Goal: Task Accomplishment & Management: Manage account settings

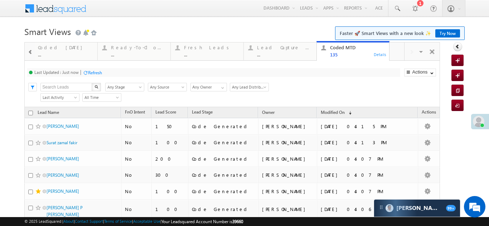
click at [55, 45] on div "Coded Today" at bounding box center [65, 48] width 55 height 6
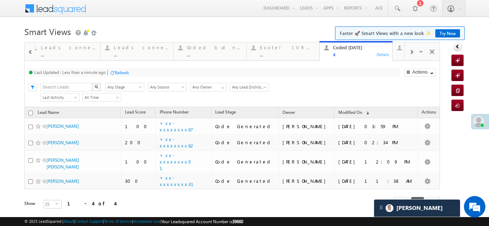
click at [409, 50] on span at bounding box center [411, 52] width 4 height 6
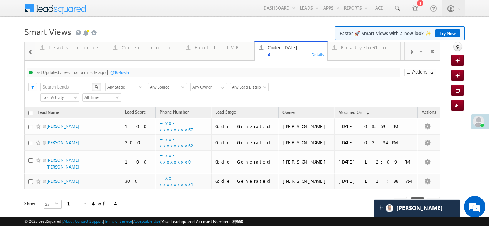
click at [409, 50] on span at bounding box center [411, 52] width 4 height 6
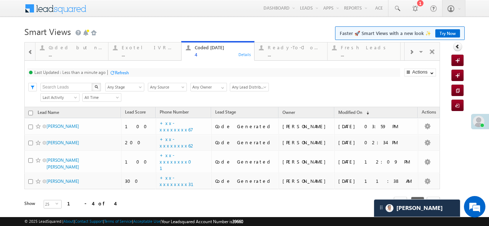
click at [409, 50] on span at bounding box center [411, 52] width 4 height 6
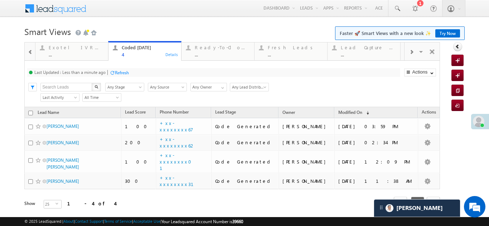
click at [409, 50] on span at bounding box center [411, 52] width 4 height 6
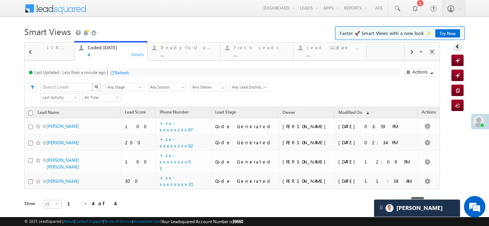
click at [409, 51] on span at bounding box center [411, 52] width 4 height 6
click at [406, 51] on div "Visible Tabs Thankyou Page leads Default Lead Type Default STP Rejection Reason…" at bounding box center [421, 51] width 35 height 17
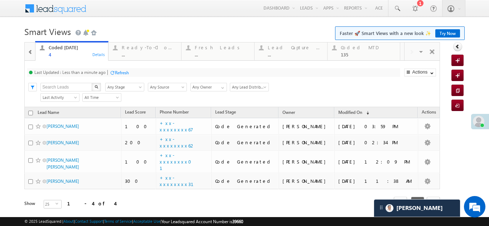
click at [406, 51] on div "Visible Tabs Thankyou Page leads Default Lead Type Default STP Rejection Reason…" at bounding box center [421, 51] width 35 height 17
click at [299, 45] on div "Lead Capture Today" at bounding box center [295, 48] width 55 height 6
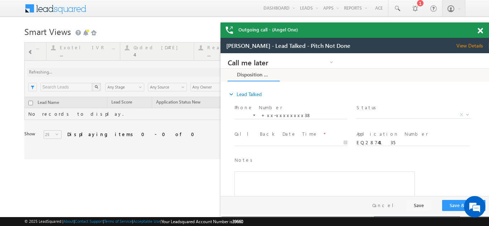
click at [472, 46] on span "View Details" at bounding box center [472, 46] width 33 height 6
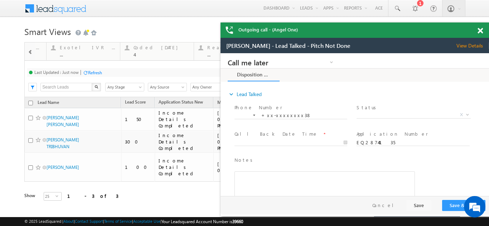
click at [481, 30] on span at bounding box center [479, 31] width 5 height 6
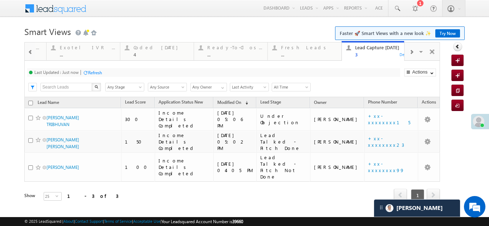
click at [149, 50] on div "Coded Today" at bounding box center [161, 48] width 56 height 6
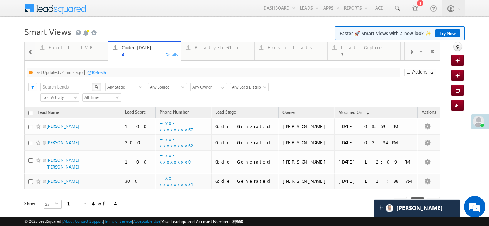
click at [101, 73] on div "Refresh" at bounding box center [99, 72] width 14 height 5
click at [93, 72] on div "Refresh" at bounding box center [95, 72] width 14 height 5
click at [93, 74] on div "Refresh" at bounding box center [95, 72] width 14 height 5
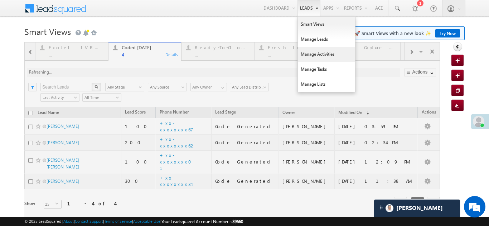
click at [302, 51] on link "Manage Activities" at bounding box center [326, 54] width 57 height 15
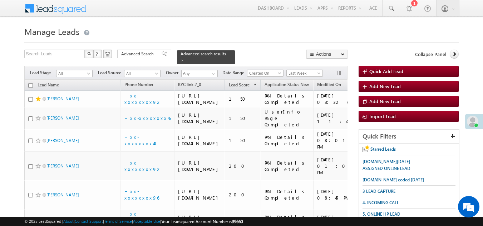
scroll to position [1999, 0]
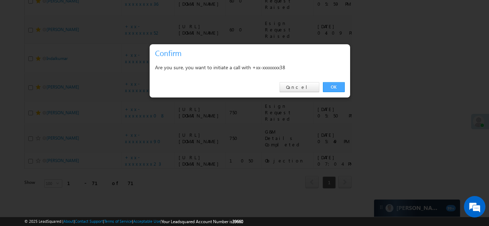
click at [329, 86] on link "OK" at bounding box center [334, 87] width 22 height 10
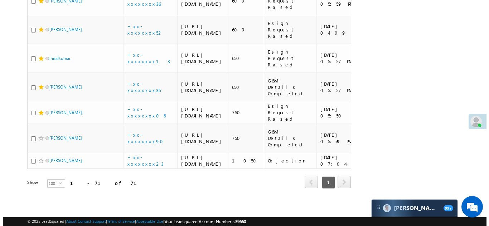
scroll to position [2018, 0]
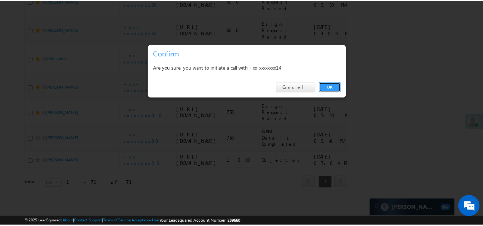
scroll to position [0, 0]
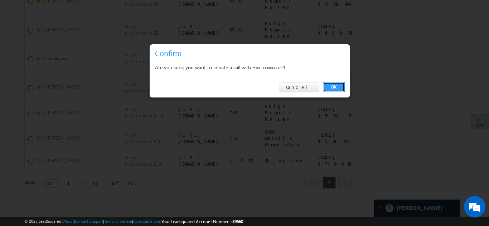
click at [329, 86] on link "OK" at bounding box center [334, 87] width 22 height 10
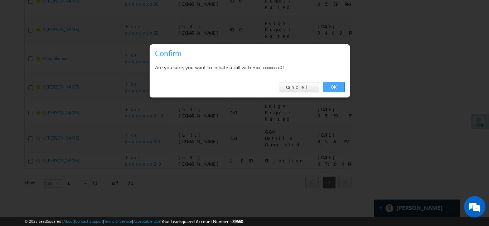
click at [330, 84] on link "OK" at bounding box center [334, 87] width 22 height 10
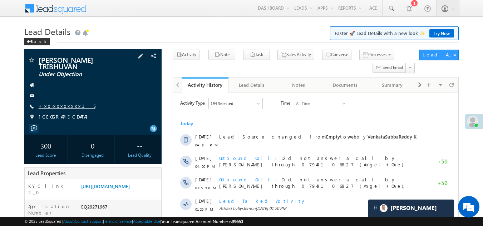
click at [56, 106] on link "+xx-xxxxxxxx15" at bounding box center [67, 106] width 57 height 6
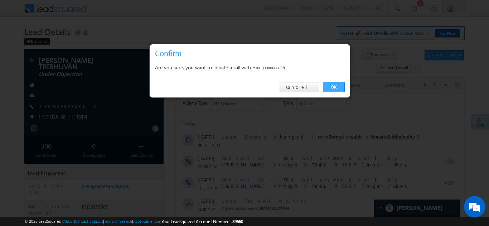
click at [336, 85] on link "OK" at bounding box center [334, 87] width 22 height 10
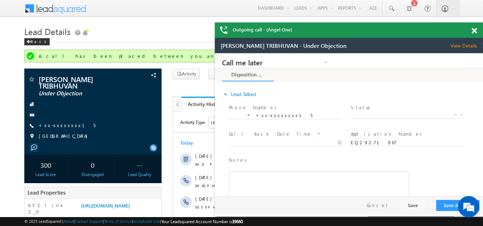
click at [473, 30] on span at bounding box center [474, 31] width 5 height 6
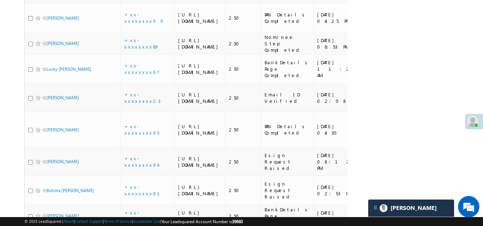
scroll to position [449, 0]
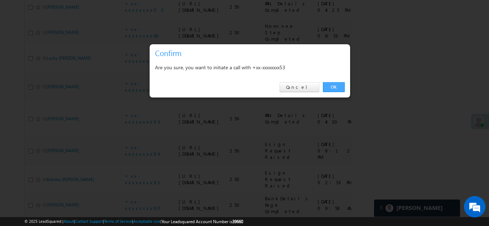
click at [332, 87] on link "OK" at bounding box center [334, 87] width 22 height 10
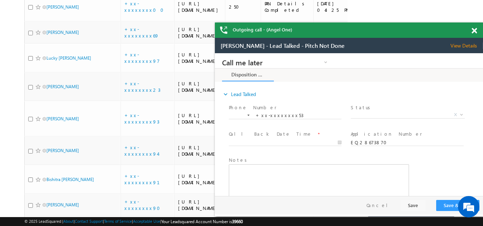
scroll to position [0, 0]
click at [474, 31] on span at bounding box center [474, 31] width 5 height 6
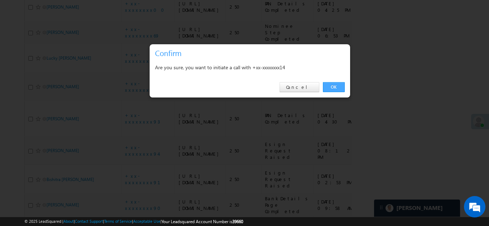
click at [335, 88] on link "OK" at bounding box center [334, 87] width 22 height 10
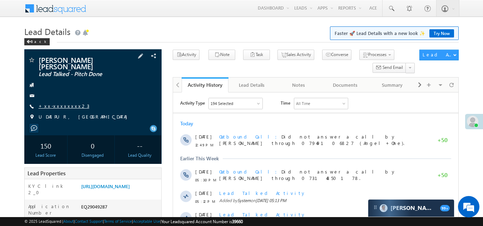
click at [61, 103] on link "+xx-xxxxxxxx23" at bounding box center [64, 106] width 51 height 6
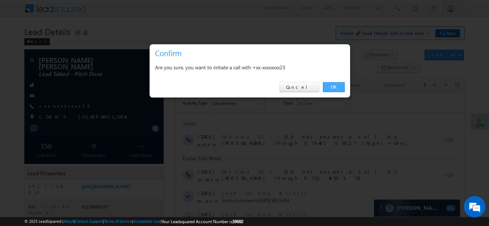
click at [332, 86] on link "OK" at bounding box center [334, 87] width 22 height 10
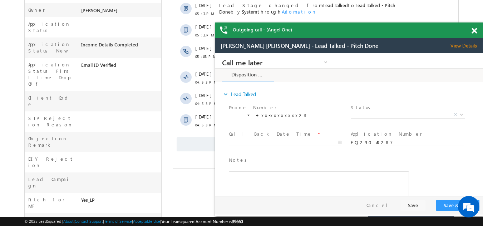
click at [475, 30] on span at bounding box center [474, 31] width 5 height 6
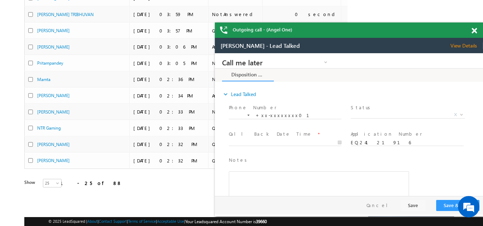
click at [463, 43] on span "View Details" at bounding box center [467, 46] width 33 height 6
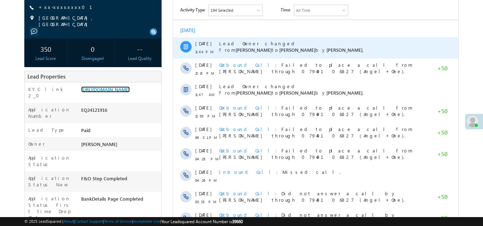
scroll to position [107, 0]
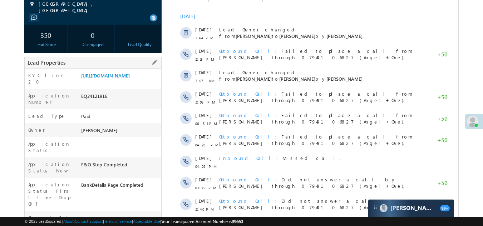
drag, startPoint x: 82, startPoint y: 104, endPoint x: 112, endPoint y: 106, distance: 30.5
click at [112, 103] on div "EQ24121916" at bounding box center [120, 98] width 82 height 10
copy div "EQ24121916"
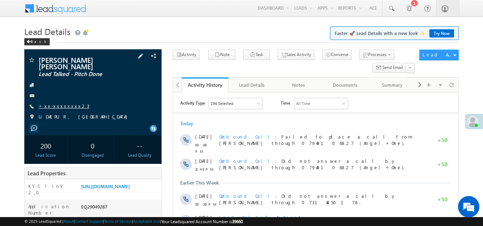
click at [54, 103] on link "+xx-xxxxxxxx23" at bounding box center [64, 106] width 51 height 6
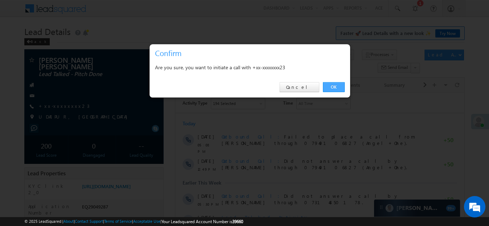
click at [331, 86] on link "OK" at bounding box center [334, 87] width 22 height 10
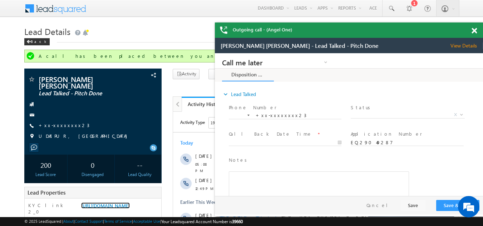
click at [473, 30] on span at bounding box center [474, 31] width 5 height 6
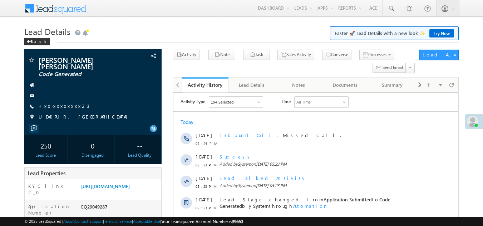
click at [60, 103] on link "+xx-xxxxxxxx23" at bounding box center [64, 106] width 51 height 6
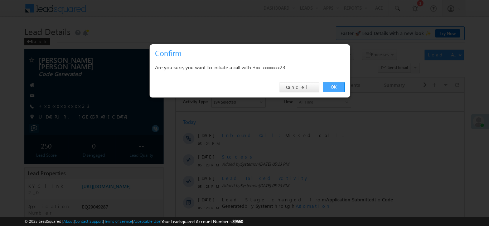
click at [332, 86] on link "OK" at bounding box center [334, 87] width 22 height 10
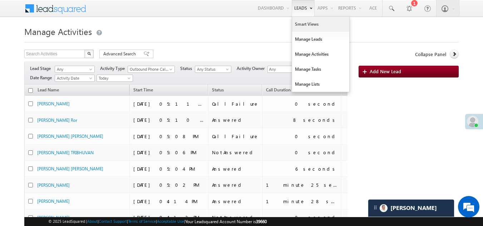
click at [303, 24] on link "Smart Views" at bounding box center [320, 24] width 57 height 15
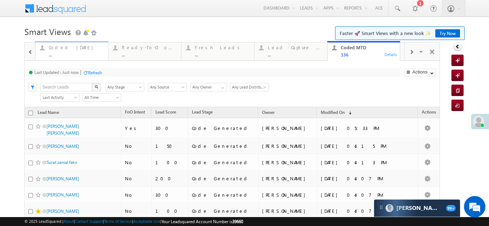
click at [65, 48] on div "Coded [DATE]" at bounding box center [76, 48] width 55 height 6
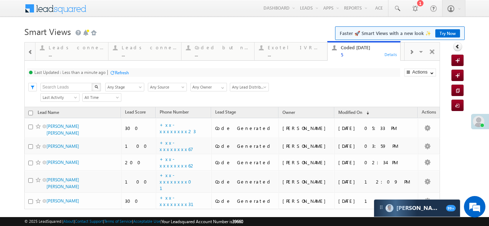
click at [123, 73] on div "Refresh" at bounding box center [122, 72] width 14 height 5
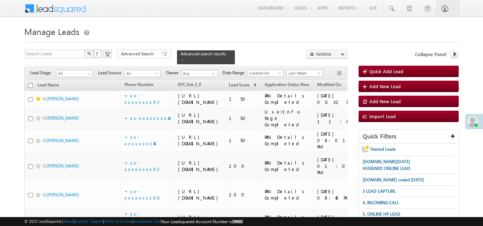
scroll to position [2018, 0]
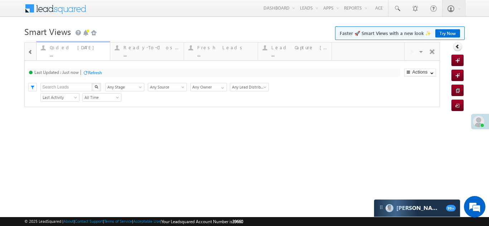
click at [54, 48] on div "Coded [DATE]" at bounding box center [78, 48] width 56 height 6
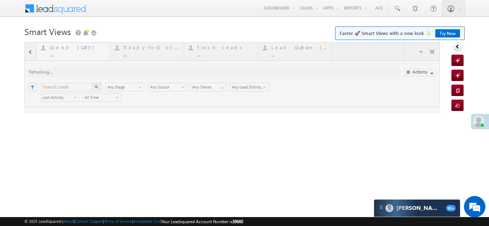
click at [54, 48] on div at bounding box center [231, 78] width 415 height 72
click at [64, 49] on div at bounding box center [231, 78] width 415 height 72
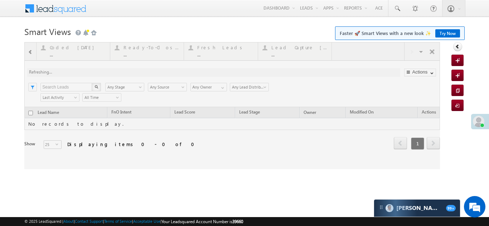
click at [64, 49] on div at bounding box center [231, 105] width 415 height 127
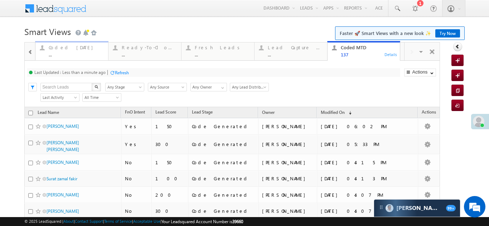
click at [73, 47] on div "Coded [DATE]" at bounding box center [76, 48] width 55 height 6
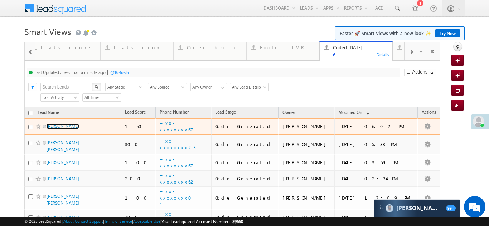
scroll to position [47, 0]
